Goal: Complete application form

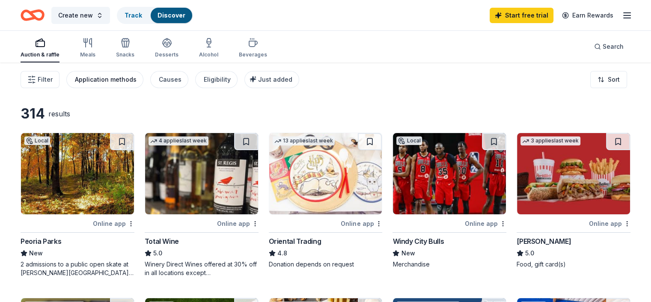
click at [124, 80] on div "Application methods" at bounding box center [106, 79] width 62 height 10
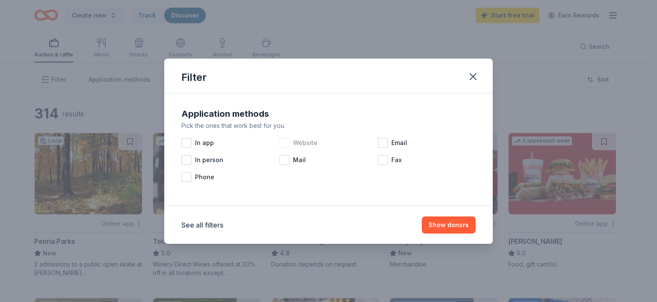
click at [283, 142] on div at bounding box center [284, 143] width 10 height 10
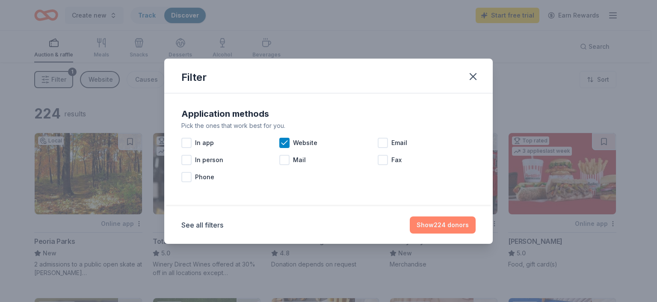
click at [465, 228] on button "Show 224 donors" at bounding box center [443, 224] width 66 height 17
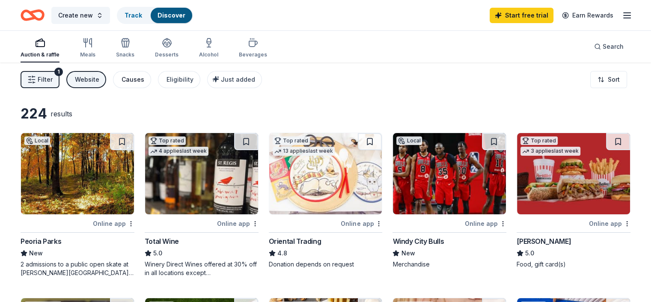
click at [144, 82] on div "Causes" at bounding box center [132, 79] width 23 height 10
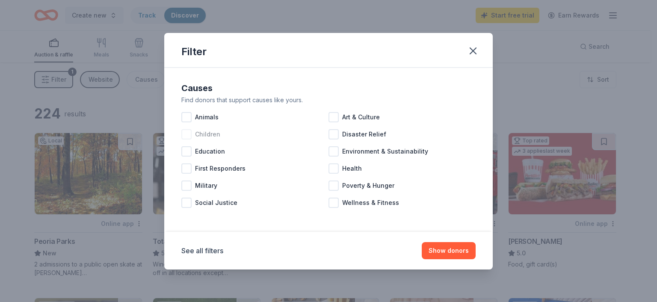
click at [186, 130] on div at bounding box center [186, 134] width 10 height 10
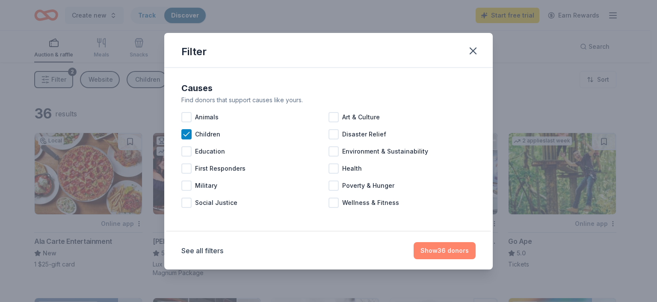
click at [448, 255] on button "Show 36 donors" at bounding box center [445, 250] width 62 height 17
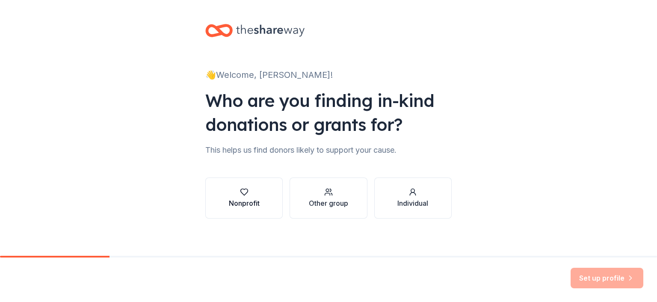
click at [231, 197] on div "Nonprofit" at bounding box center [244, 198] width 31 height 21
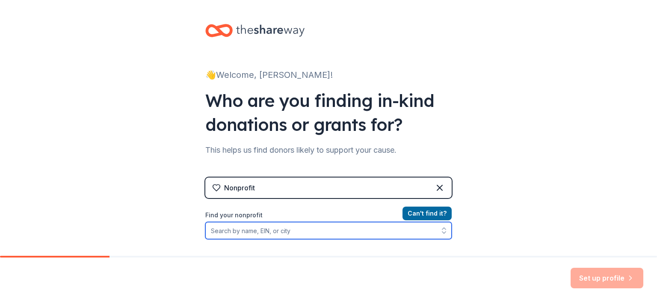
click at [249, 231] on input "Find your nonprofit" at bounding box center [328, 230] width 246 height 17
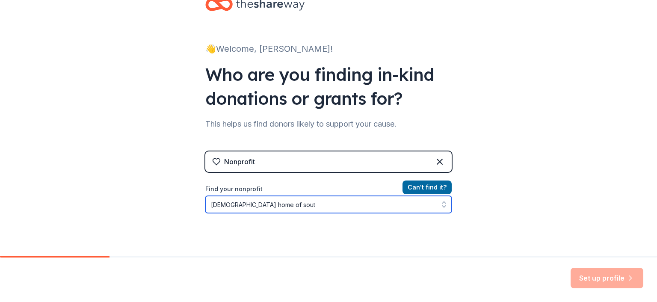
type input "[DEMOGRAPHIC_DATA] home of south"
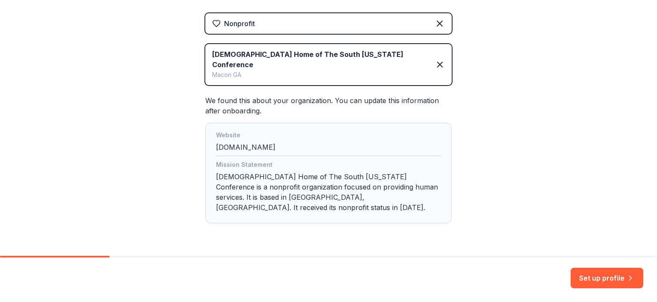
scroll to position [169, 0]
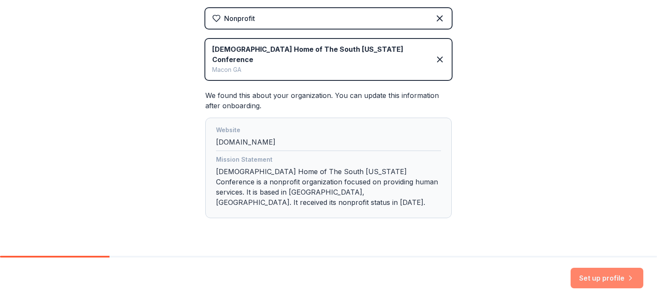
click at [607, 277] on button "Set up profile" at bounding box center [607, 278] width 73 height 21
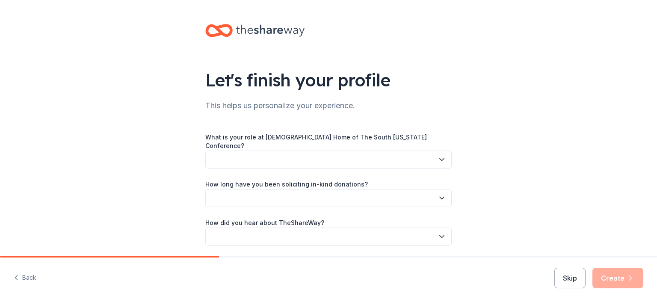
click at [278, 153] on button "button" at bounding box center [328, 160] width 246 height 18
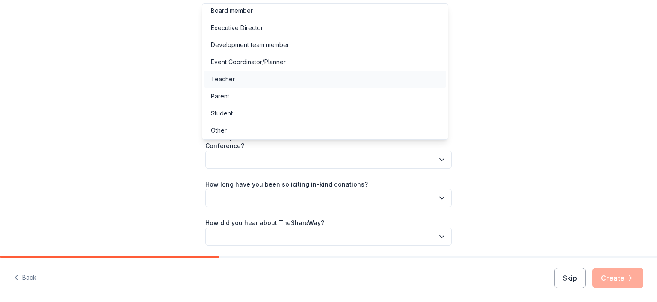
scroll to position [4, 0]
click at [236, 123] on div "Other" at bounding box center [325, 129] width 242 height 17
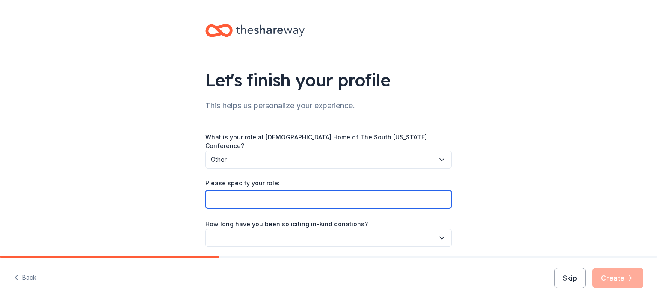
click at [241, 196] on input "Please specify your role:" at bounding box center [328, 199] width 246 height 18
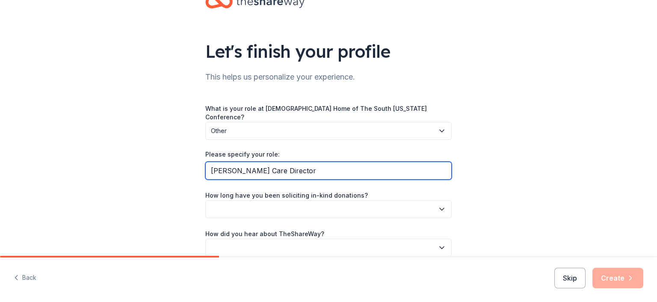
scroll to position [43, 0]
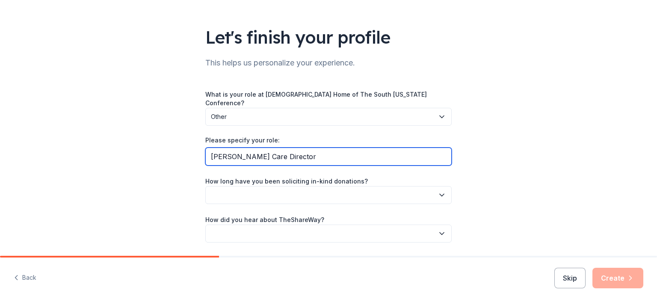
type input "[PERSON_NAME] Care Director"
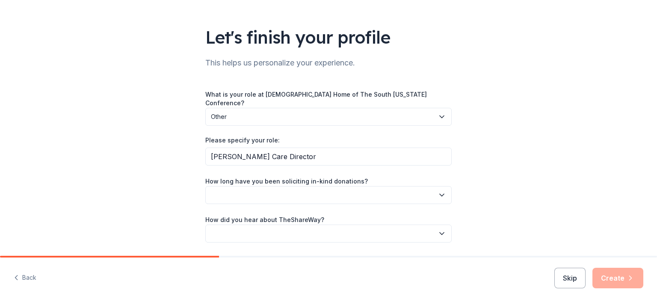
click at [243, 191] on button "button" at bounding box center [328, 195] width 246 height 18
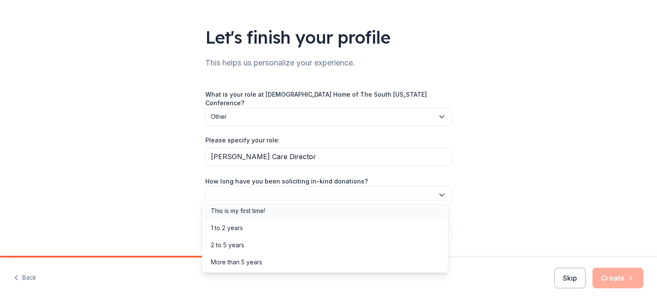
click at [241, 210] on div "This is my first time!" at bounding box center [238, 211] width 54 height 10
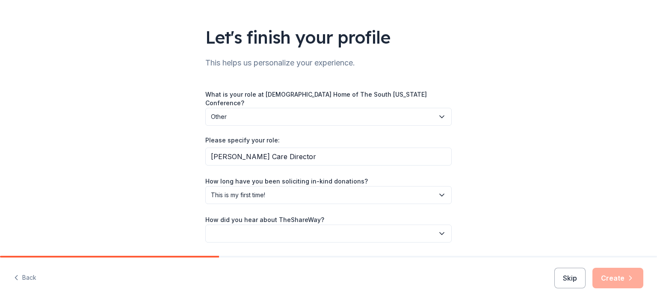
scroll to position [63, 0]
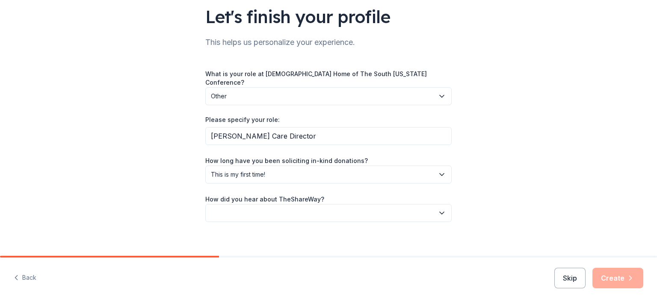
click at [241, 205] on button "button" at bounding box center [328, 213] width 246 height 18
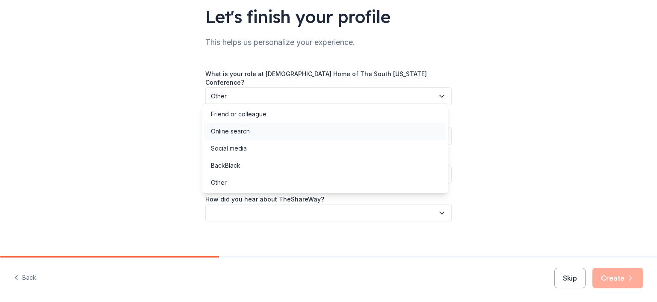
click at [239, 130] on div "Online search" at bounding box center [230, 131] width 39 height 10
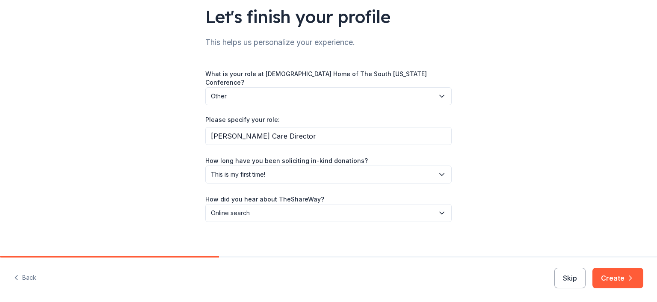
click at [567, 275] on button "Skip" at bounding box center [569, 278] width 31 height 21
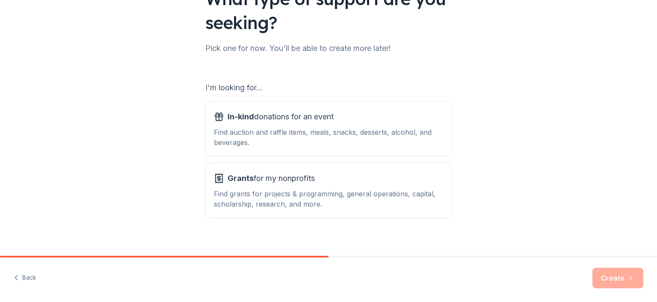
scroll to position [86, 0]
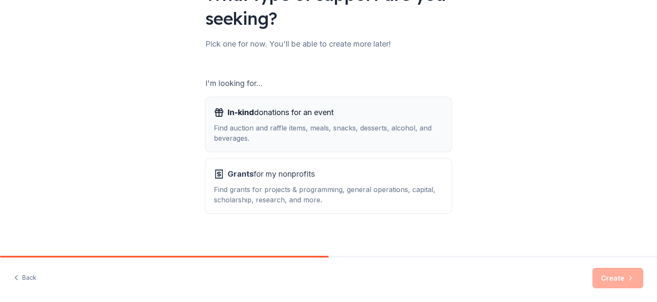
click at [264, 133] on div "Find auction and raffle items, meals, snacks, desserts, alcohol, and beverages." at bounding box center [328, 133] width 229 height 21
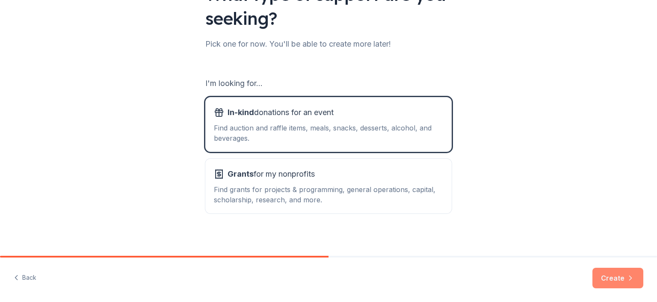
click at [623, 273] on button "Create" at bounding box center [617, 278] width 51 height 21
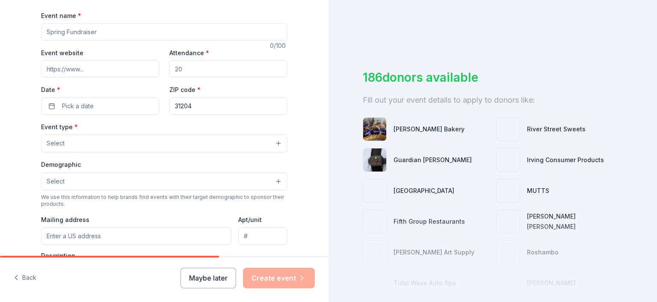
scroll to position [128, 0]
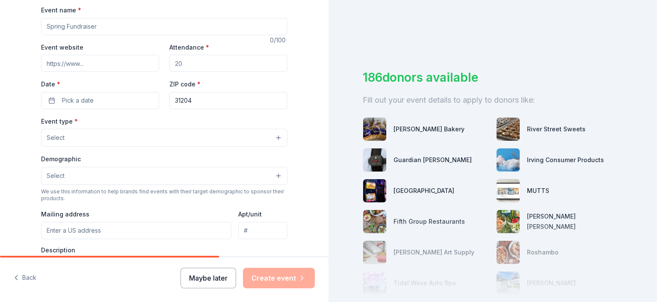
click at [228, 276] on button "Maybe later" at bounding box center [209, 278] width 56 height 21
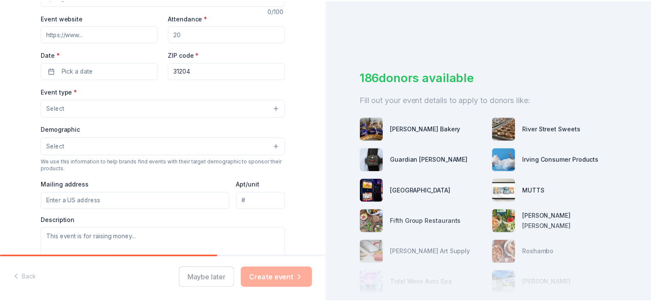
scroll to position [171, 0]
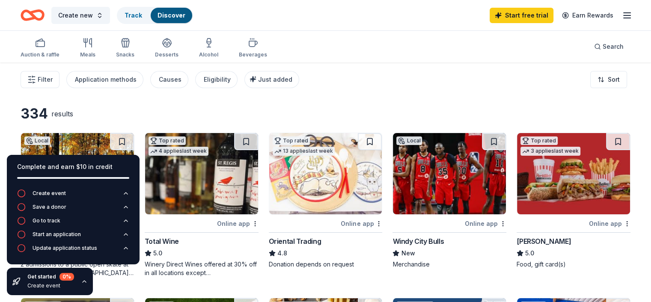
click at [376, 90] on div "Filter Application methods Causes Eligibility Just added Sort" at bounding box center [325, 79] width 651 height 34
click at [364, 219] on div "Online app" at bounding box center [361, 223] width 41 height 11
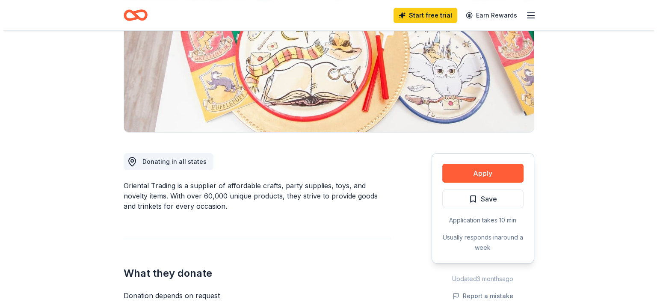
scroll to position [128, 0]
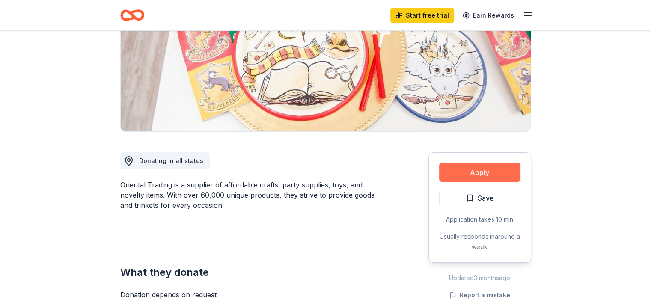
click at [481, 171] on button "Apply" at bounding box center [479, 172] width 81 height 19
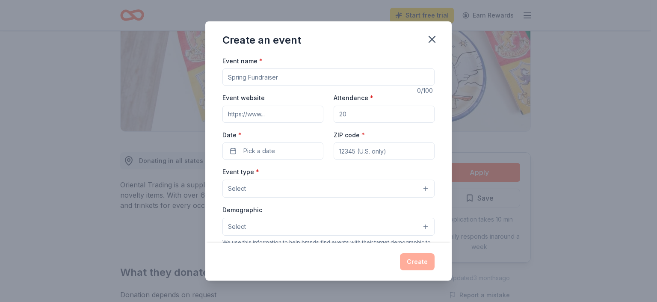
click at [259, 80] on input "Event name *" at bounding box center [328, 76] width 212 height 17
type input "Recruitment event"
drag, startPoint x: 351, startPoint y: 116, endPoint x: 329, endPoint y: 116, distance: 22.2
click at [329, 116] on div "Event website Attendance * Date * Pick a date ZIP code *" at bounding box center [328, 125] width 212 height 67
type input "50"
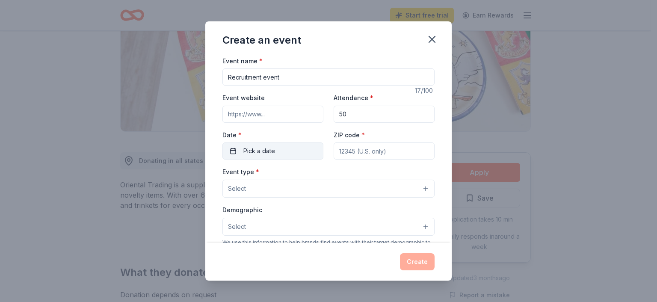
click at [293, 153] on button "Pick a date" at bounding box center [272, 150] width 101 height 17
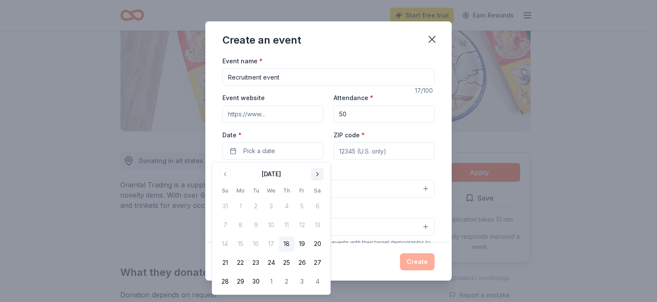
click at [317, 173] on button "Go to next month" at bounding box center [317, 174] width 12 height 12
click at [316, 176] on button "Go to next month" at bounding box center [317, 174] width 12 height 12
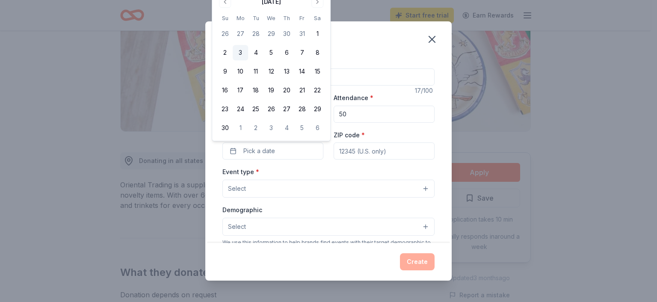
click at [243, 49] on button "3" at bounding box center [240, 52] width 15 height 15
click at [350, 154] on input "ZIP code *" at bounding box center [384, 150] width 101 height 17
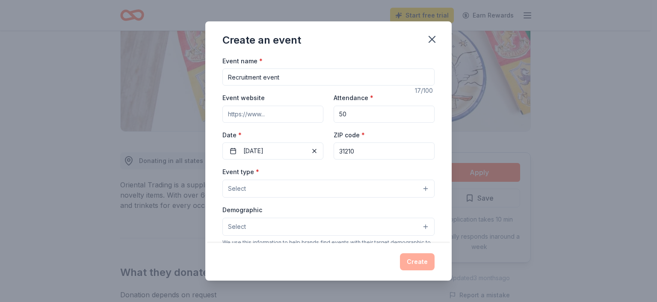
type input "31210"
click at [310, 184] on button "Select" at bounding box center [328, 189] width 212 height 18
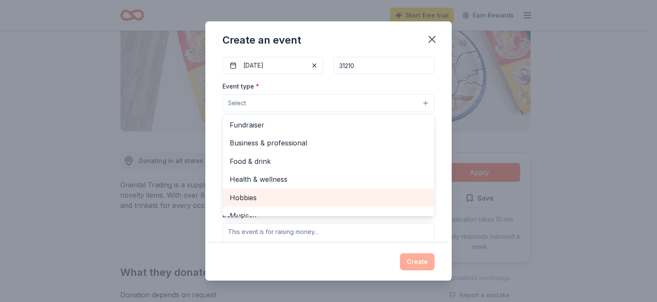
scroll to position [43, 0]
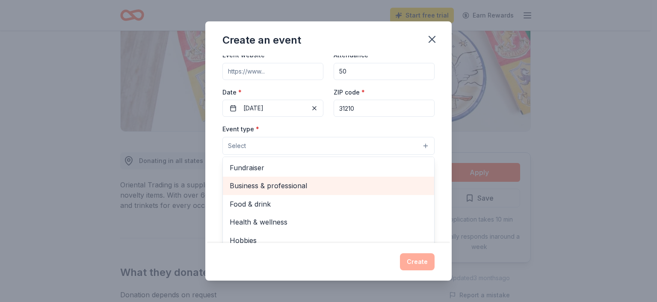
click at [281, 187] on span "Business & professional" at bounding box center [329, 185] width 198 height 11
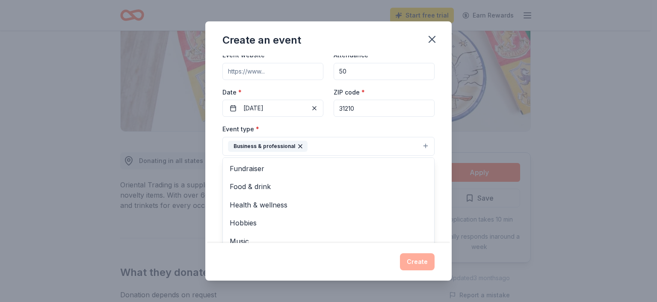
click at [313, 143] on button "Business & professional" at bounding box center [328, 146] width 212 height 19
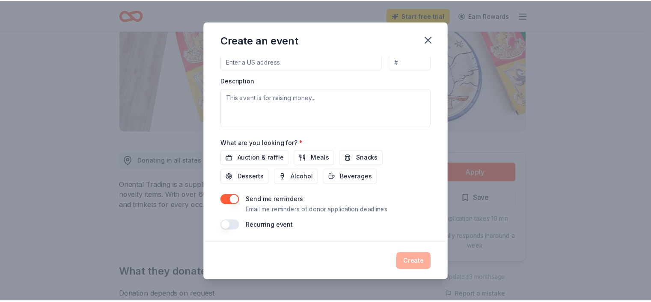
scroll to position [222, 0]
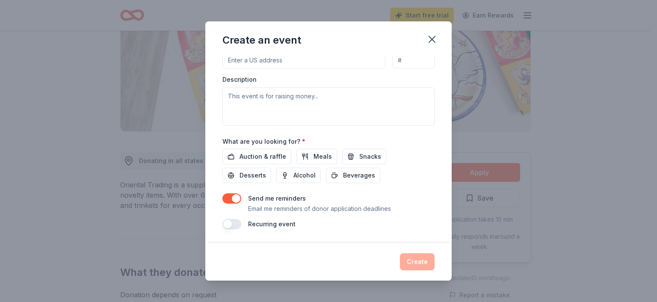
click at [257, 148] on div "What are you looking for? * Auction & raffle Meals Snacks Desserts Alcohol Beve…" at bounding box center [328, 159] width 212 height 47
click at [257, 154] on span "Auction & raffle" at bounding box center [263, 156] width 47 height 10
click at [228, 199] on button "button" at bounding box center [231, 198] width 19 height 10
click at [423, 262] on button "Create" at bounding box center [417, 261] width 35 height 17
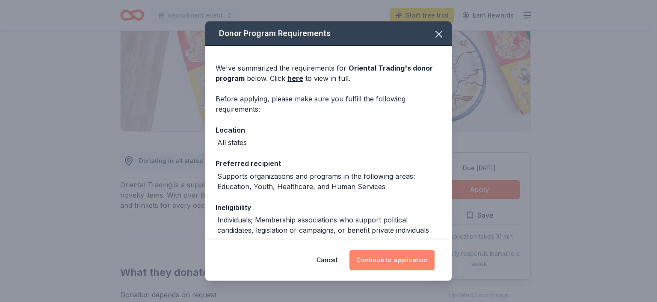
click at [394, 261] on button "Continue to application" at bounding box center [392, 260] width 85 height 21
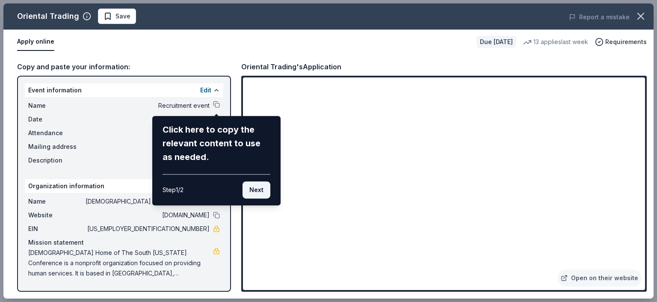
click at [260, 188] on button "Next" at bounding box center [257, 189] width 28 height 17
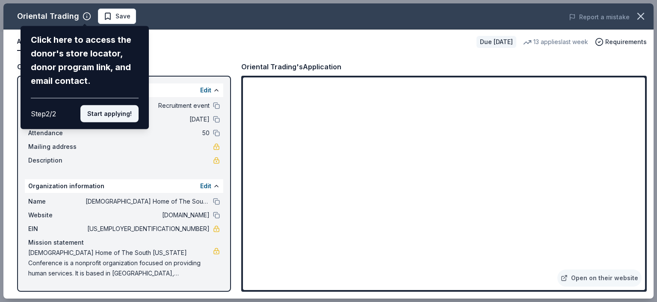
click at [113, 113] on button "Start applying!" at bounding box center [109, 113] width 58 height 17
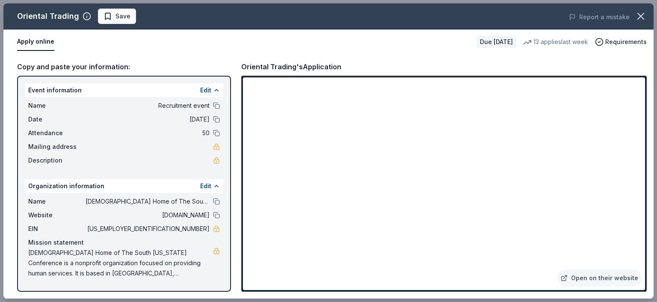
click at [601, 281] on div "Oriental Trading Save Report a mistake Apply online Due in 18 days 13 applies l…" at bounding box center [328, 150] width 650 height 295
click at [601, 277] on div "Oriental Trading Save Report a mistake Apply online Due in 18 days 13 applies l…" at bounding box center [328, 150] width 650 height 295
drag, startPoint x: 601, startPoint y: 277, endPoint x: 89, endPoint y: 37, distance: 565.7
click at [643, 14] on icon "button" at bounding box center [641, 16] width 6 height 6
